Goal: Information Seeking & Learning: Learn about a topic

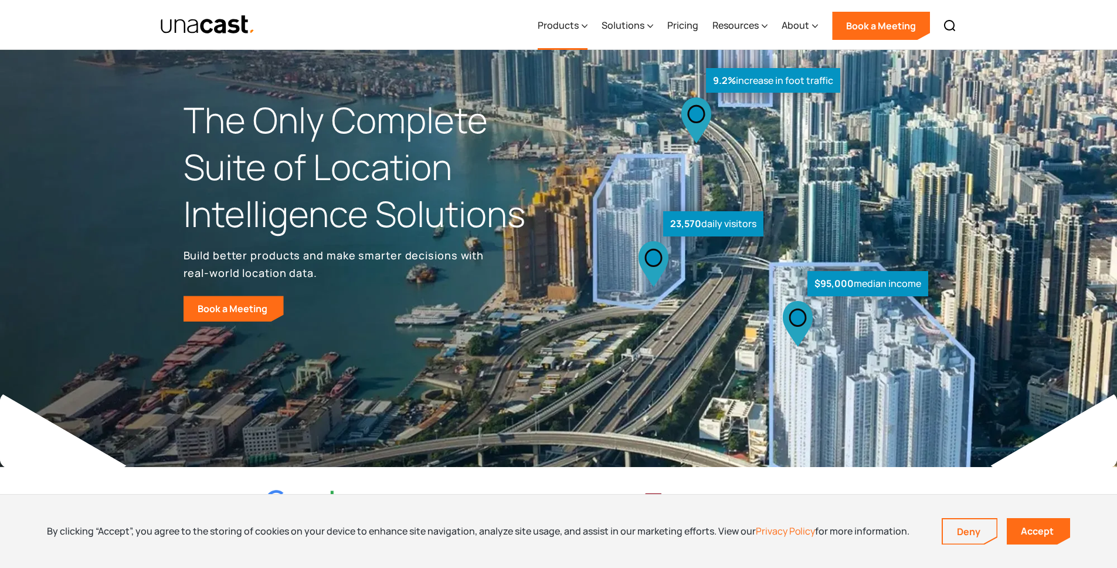
click at [583, 28] on icon at bounding box center [585, 26] width 6 height 12
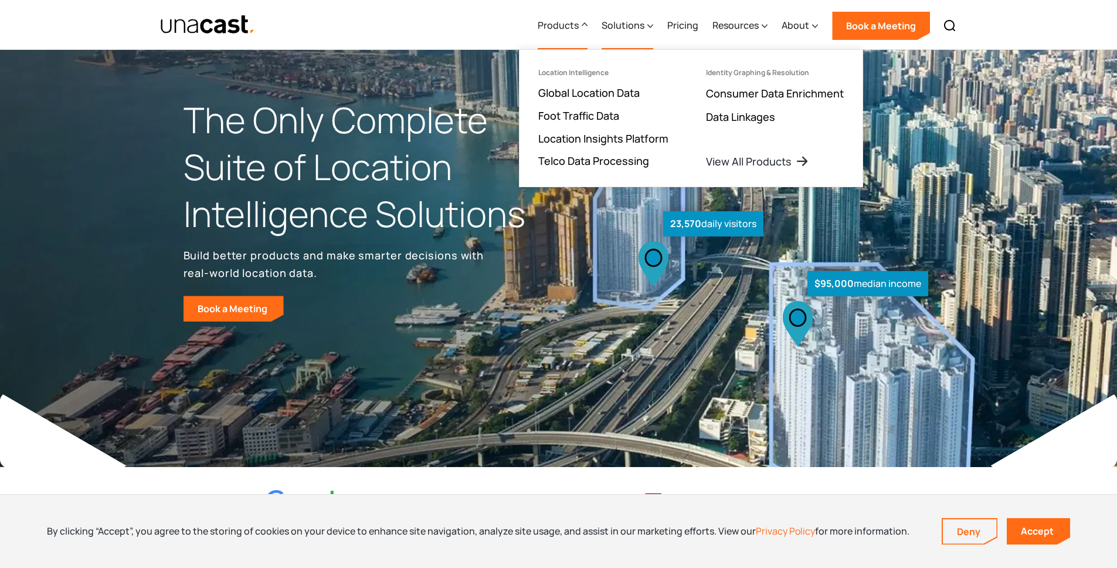
click at [647, 26] on div "Solutions" at bounding box center [628, 26] width 52 height 48
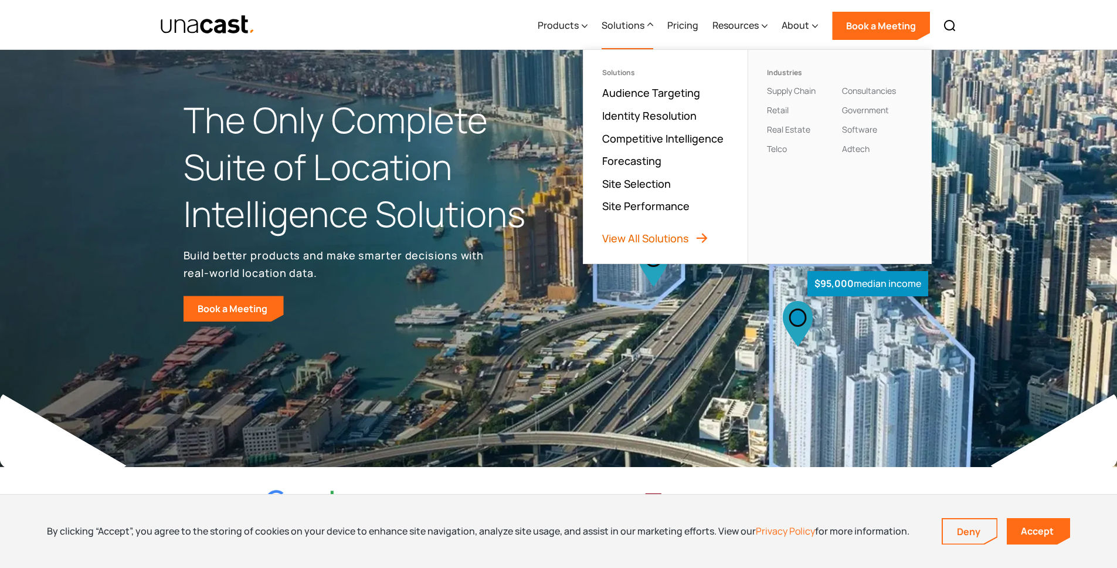
click at [664, 239] on link "View All Solutions" at bounding box center [655, 238] width 107 height 14
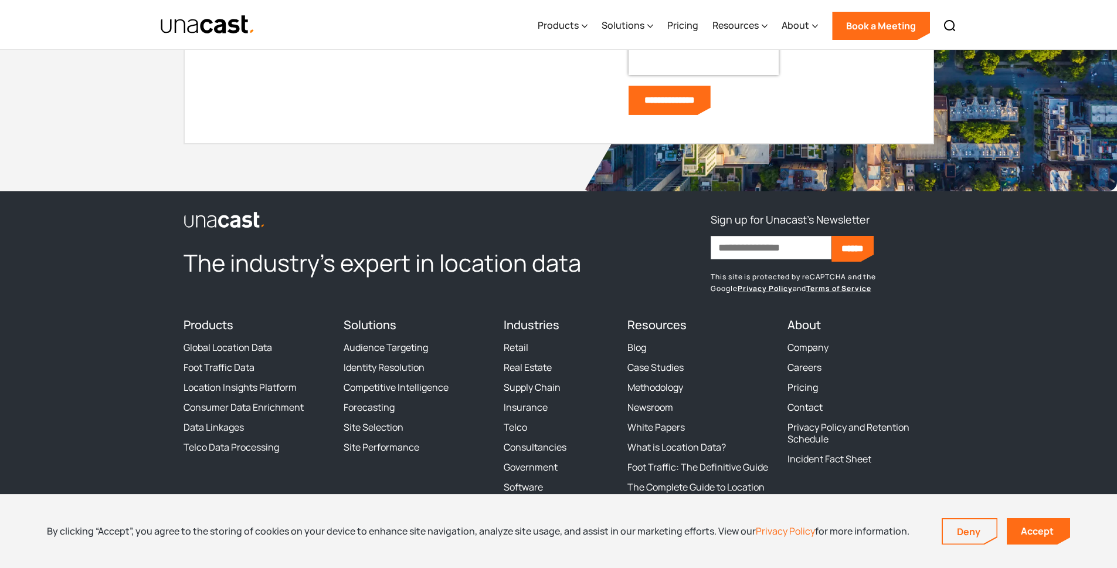
scroll to position [1357, 0]
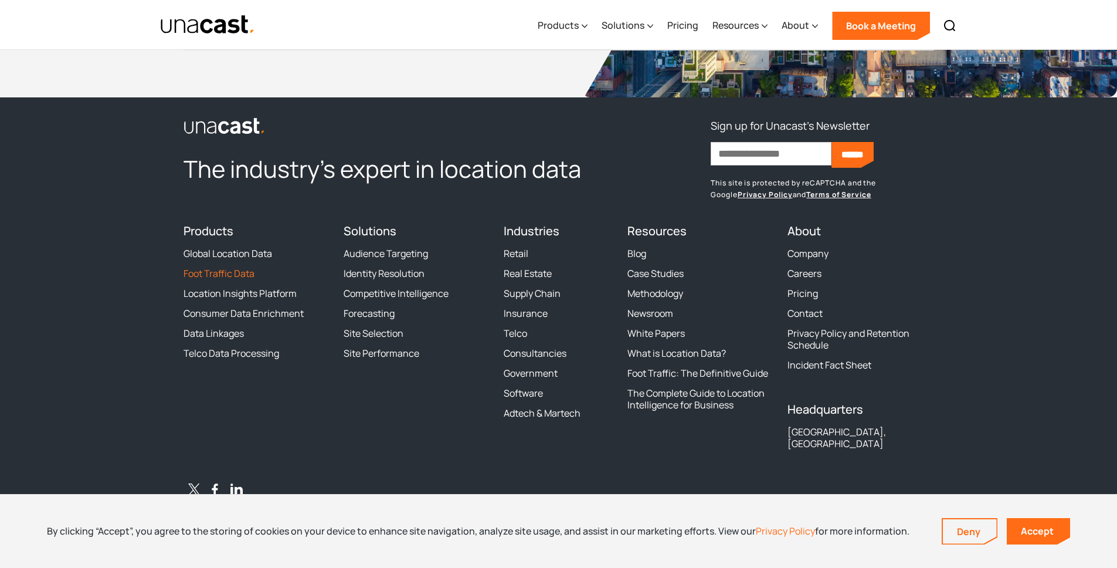
click at [236, 279] on link "Foot Traffic Data" at bounding box center [219, 273] width 71 height 12
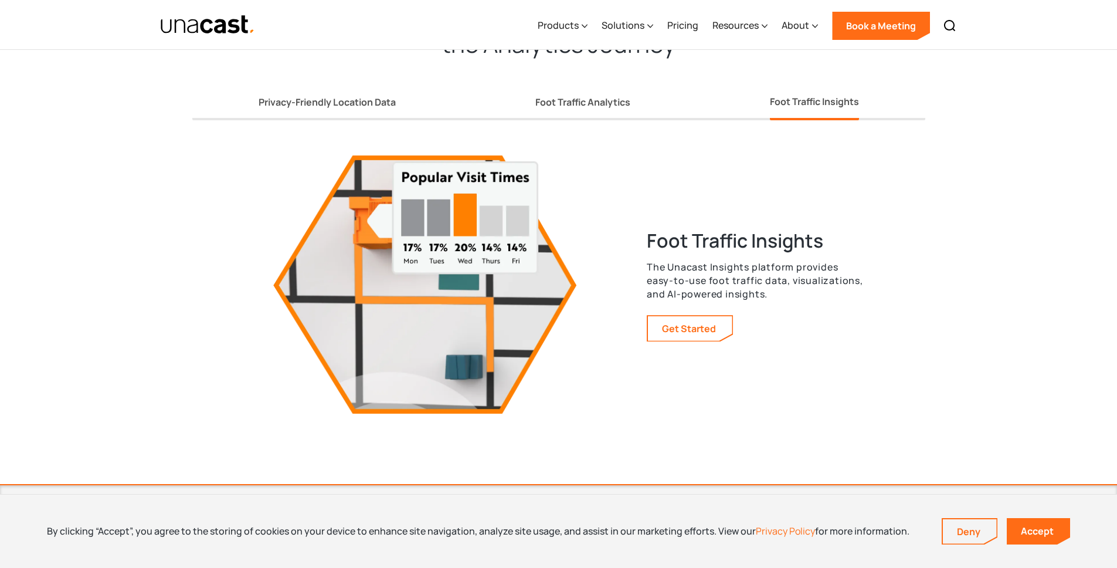
scroll to position [2089, 0]
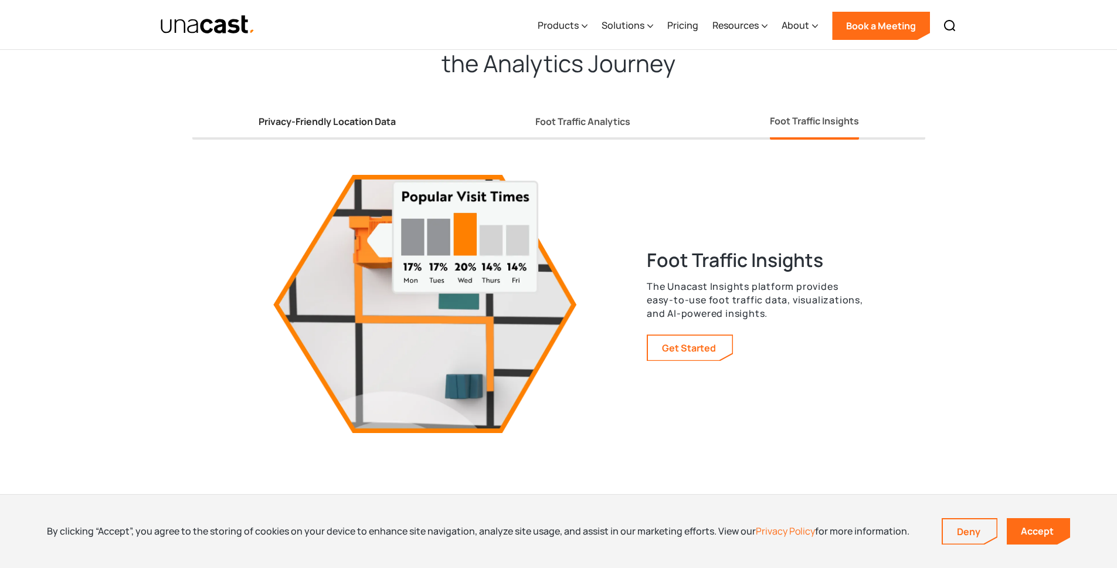
click at [366, 130] on link "Privacy-Friendly Location Data" at bounding box center [327, 123] width 137 height 31
